Goal: Use online tool/utility: Use online tool/utility

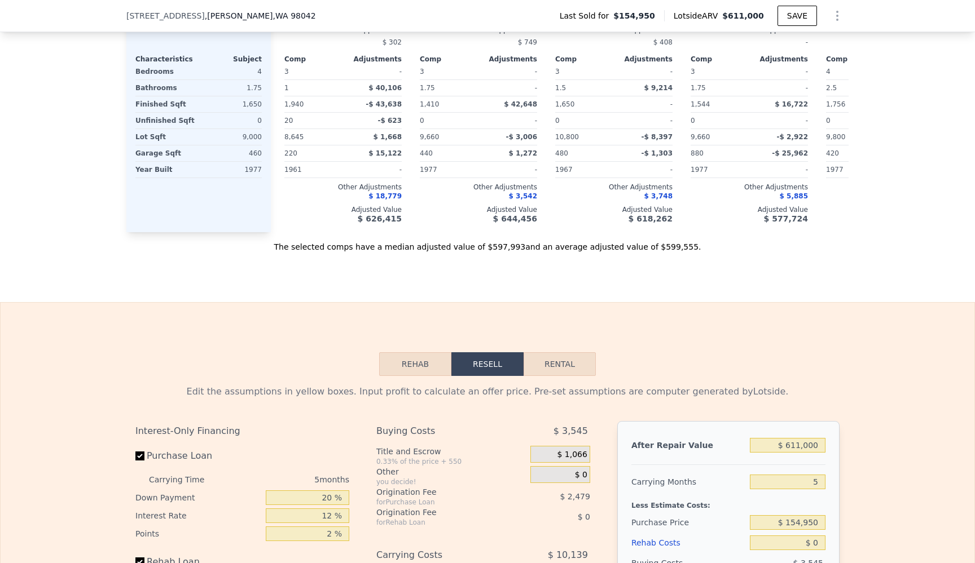
scroll to position [1343, 0]
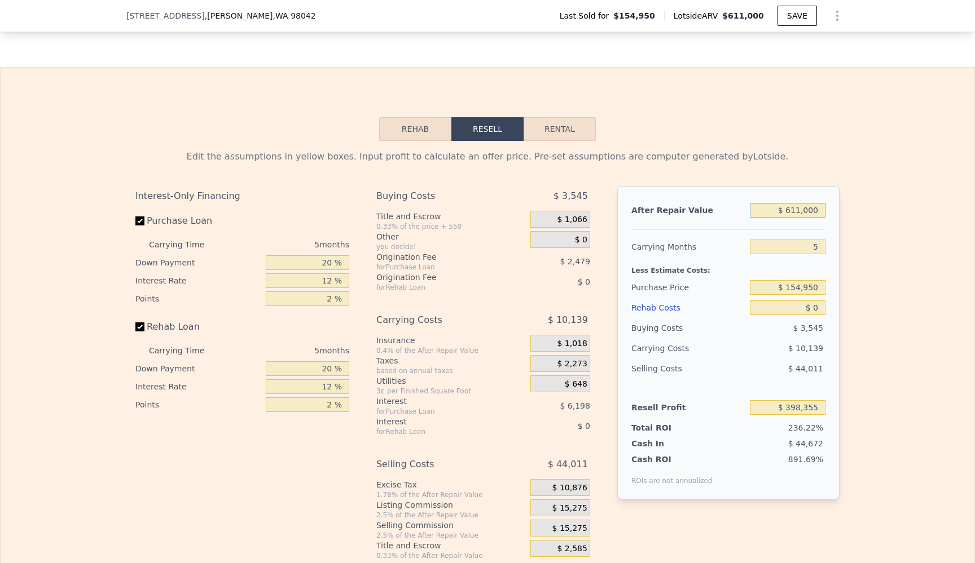
click at [796, 218] on input "$ 611,000" at bounding box center [788, 210] width 76 height 15
type input "$ 6"
type input "-$ 168,160"
type input "$ 650"
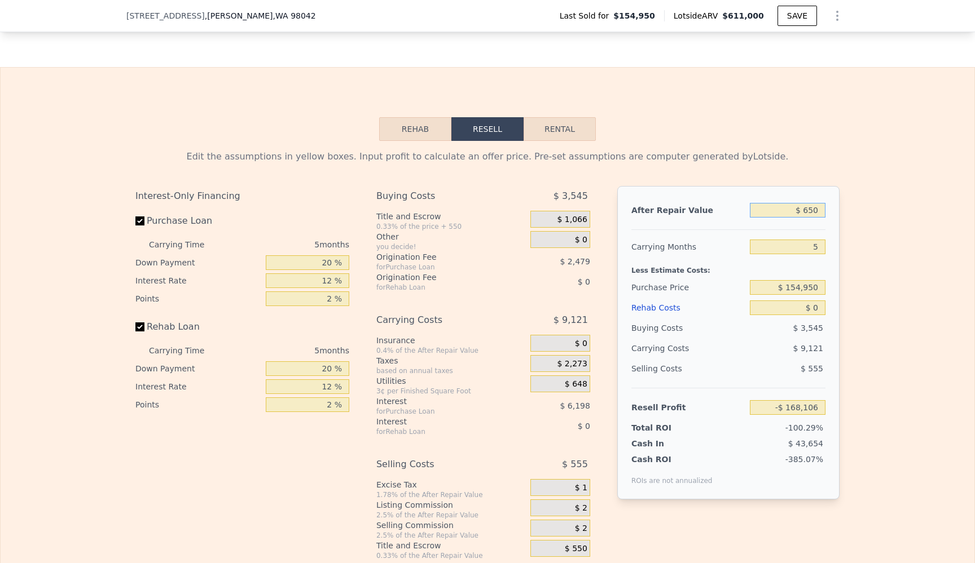
type input "-$ 167,563"
type input "$ 6,500"
type input "-$ 162,141"
type input "$ 65,000"
type input "-$ 107,897"
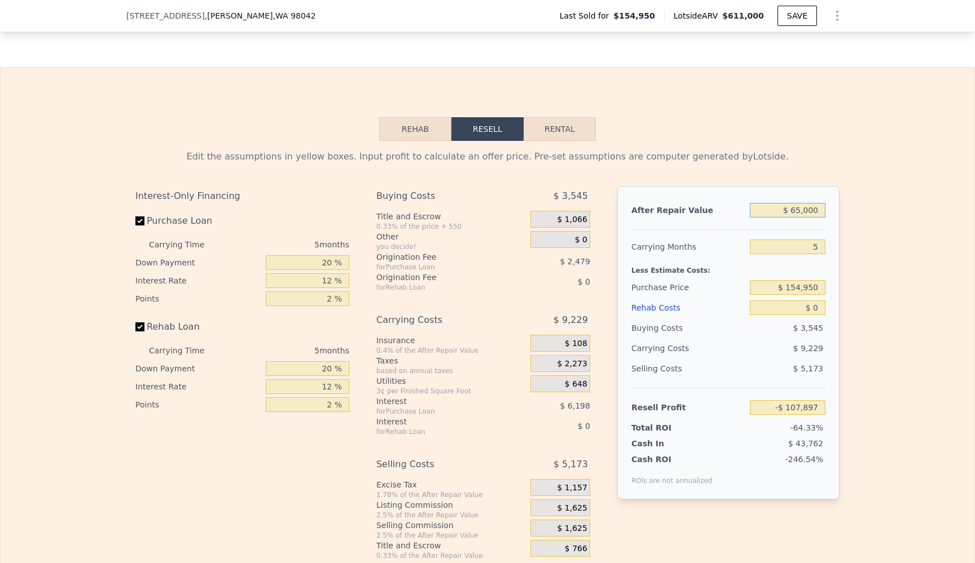
type input "$ 650,000"
type input "$ 434,516"
type input "$ 650,000"
click at [805, 295] on input "$ 154,950" at bounding box center [788, 287] width 76 height 15
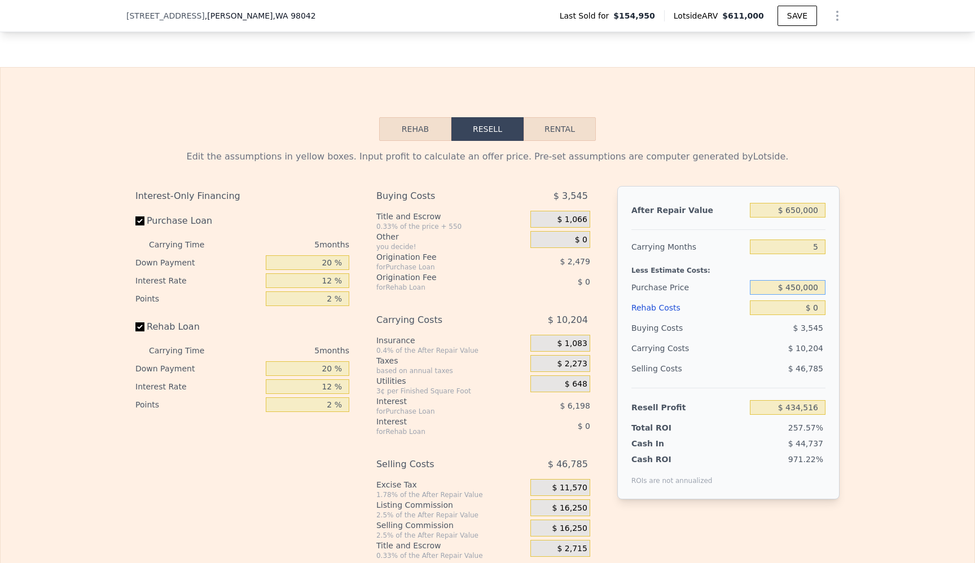
type input "$ 450,000"
type input "$ 121,962"
click at [817, 315] on input "$ 0" at bounding box center [788, 308] width 76 height 15
type input "$ 7"
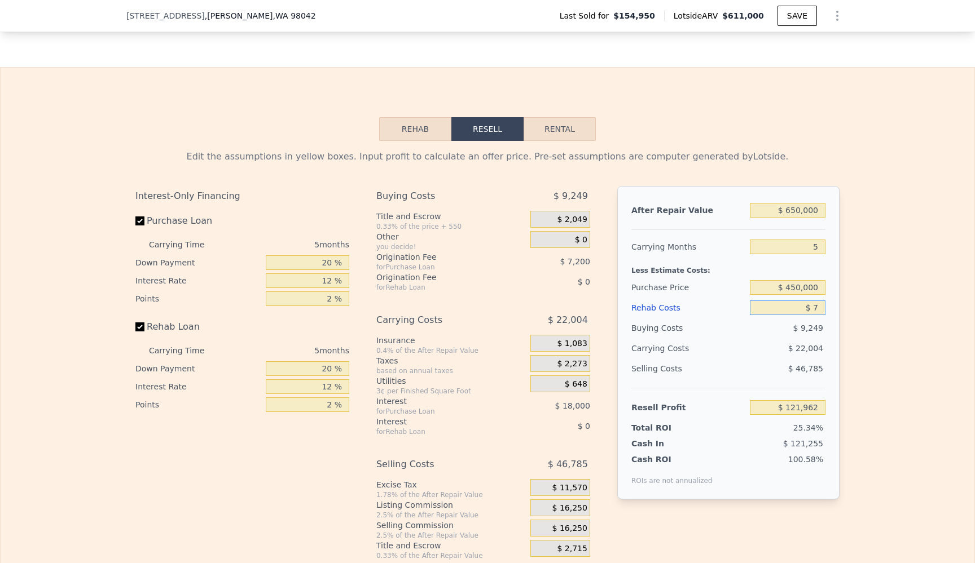
type input "$ 121,955"
type input "$ 75"
type input "$ 121,881"
type input "$ 750"
type input "$ 121,170"
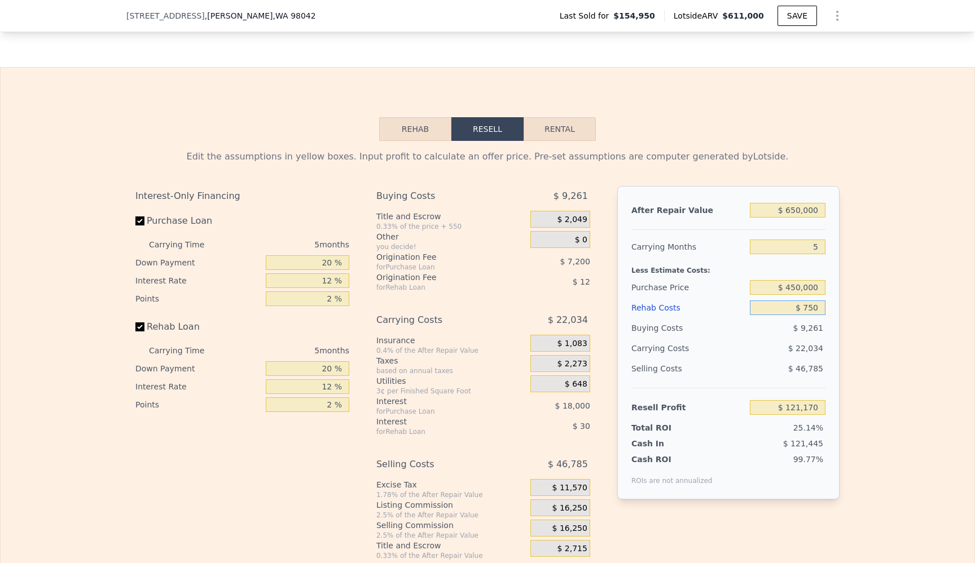
type input "$ 7,500"
type input "$ 114,042"
type input "$ 75,000"
type input "$ 42,762"
type input "$ 75,000"
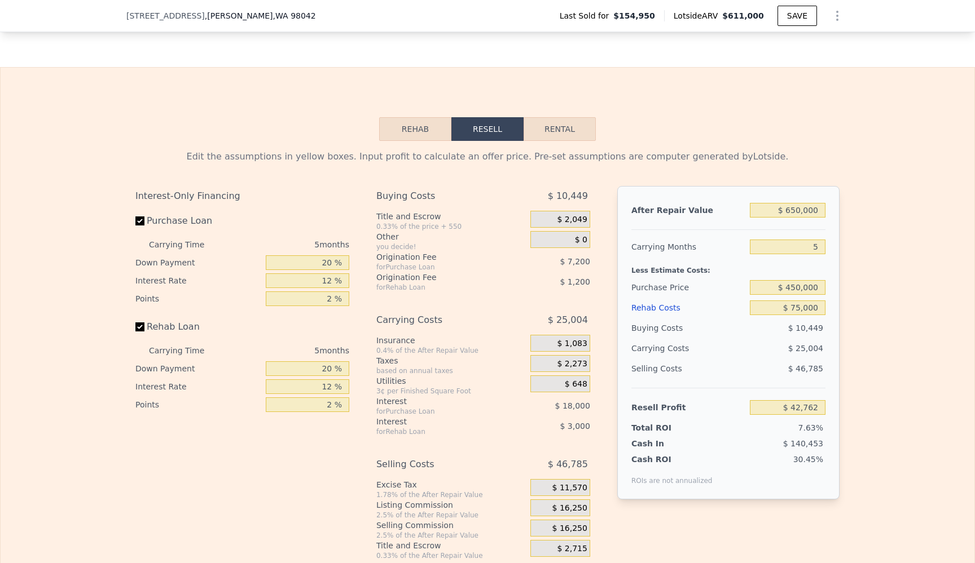
click at [843, 339] on div "Edit the assumptions in yellow boxes. Input profit to calculate an offer price.…" at bounding box center [487, 351] width 722 height 420
